Goal: Task Accomplishment & Management: Manage account settings

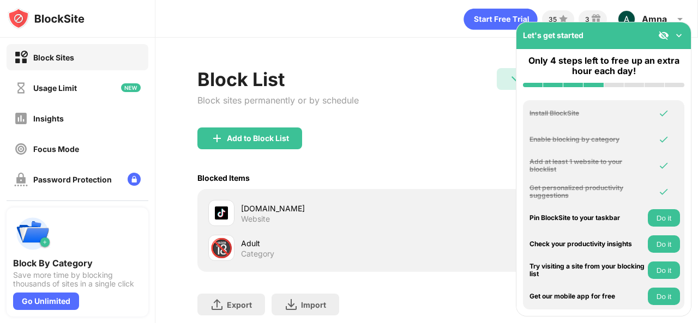
scroll to position [0, 8]
click at [682, 40] on img at bounding box center [678, 35] width 11 height 11
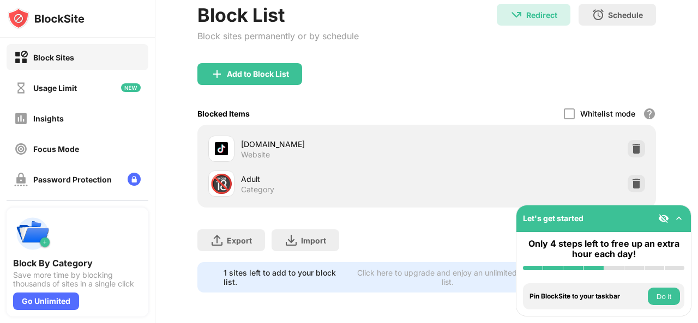
scroll to position [72, 8]
click at [631, 143] on img at bounding box center [636, 148] width 11 height 11
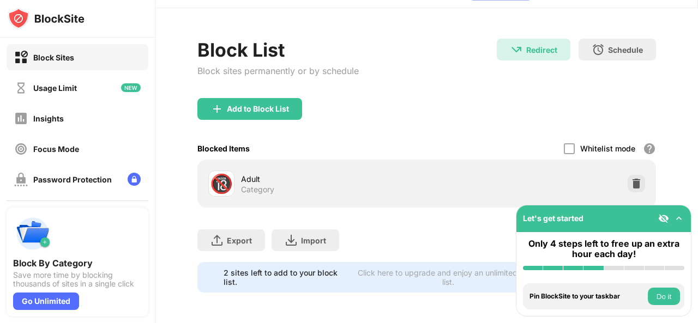
scroll to position [37, 2]
click at [274, 105] on div "Add to Block List" at bounding box center [258, 109] width 62 height 9
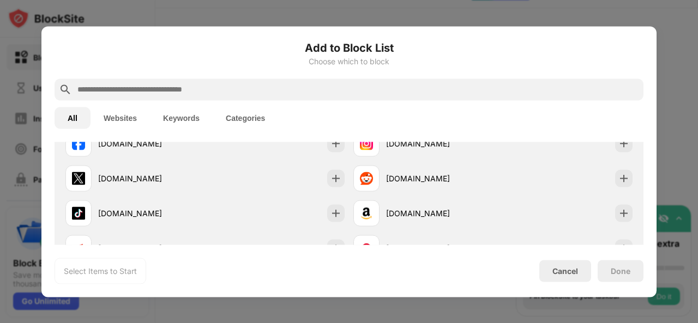
scroll to position [252, 0]
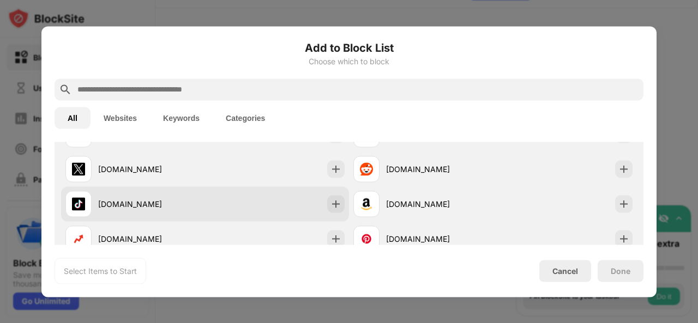
click at [82, 199] on img at bounding box center [78, 203] width 13 height 13
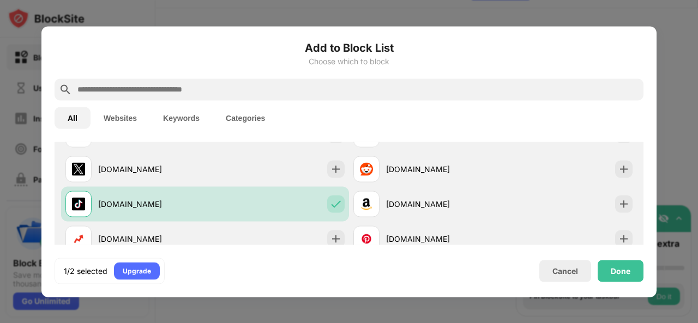
click at [624, 263] on div "Done" at bounding box center [621, 271] width 46 height 22
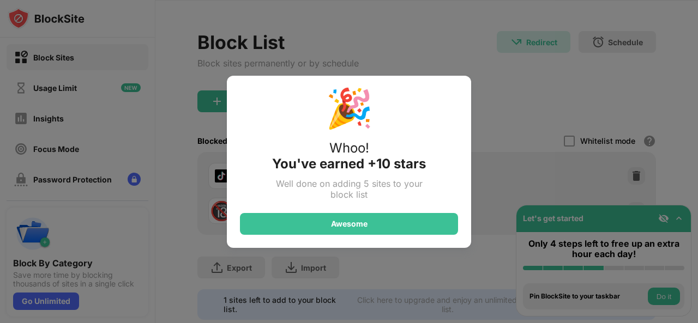
click at [358, 229] on div "Awesome" at bounding box center [349, 224] width 218 height 22
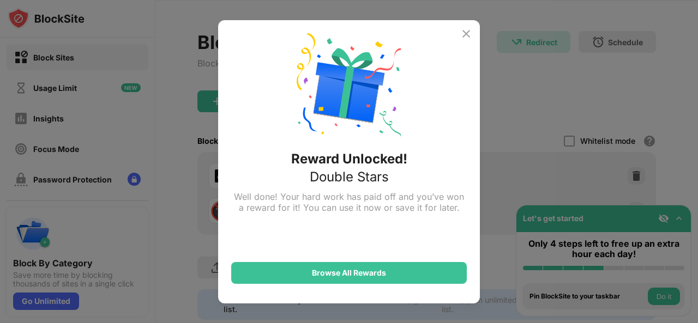
click at [360, 283] on div "Browse All Rewards" at bounding box center [349, 273] width 236 height 22
